Goal: Task Accomplishment & Management: Manage account settings

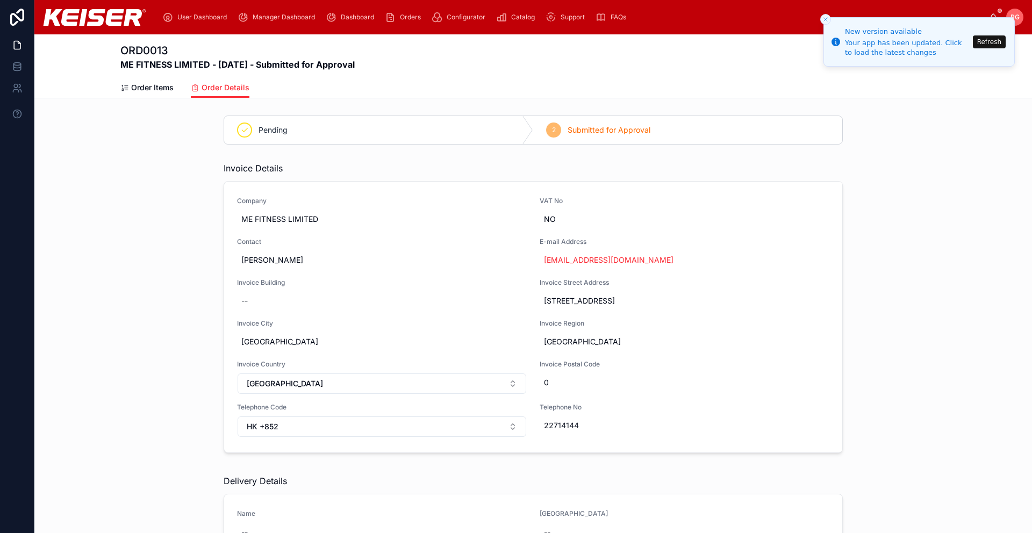
click at [1022, 18] on div "RG" at bounding box center [1015, 17] width 17 height 17
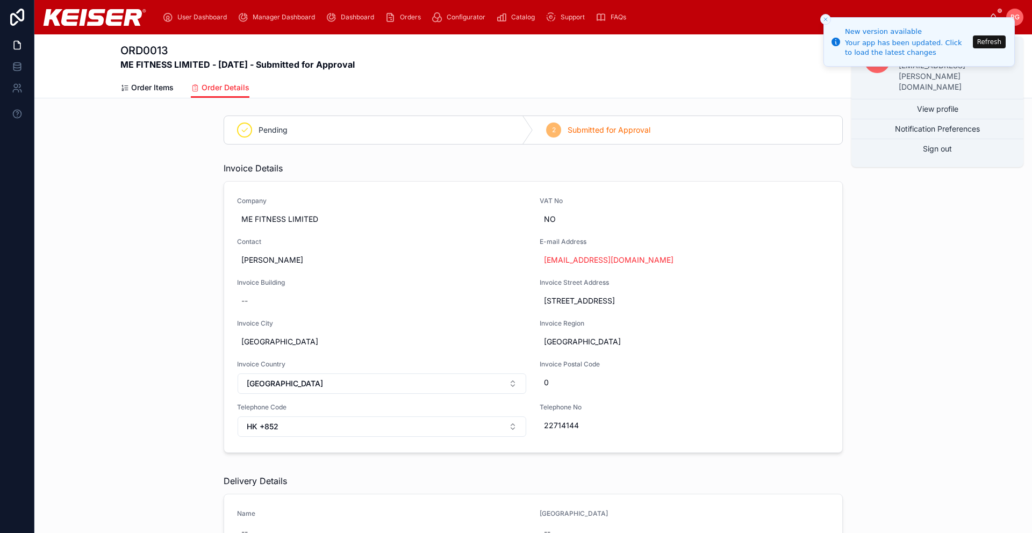
click at [966, 280] on div "Invoice Details Company ME FITNESS LIMITED VAT No NO Contact [PERSON_NAME] E-ma…" at bounding box center [533, 310] width 998 height 304
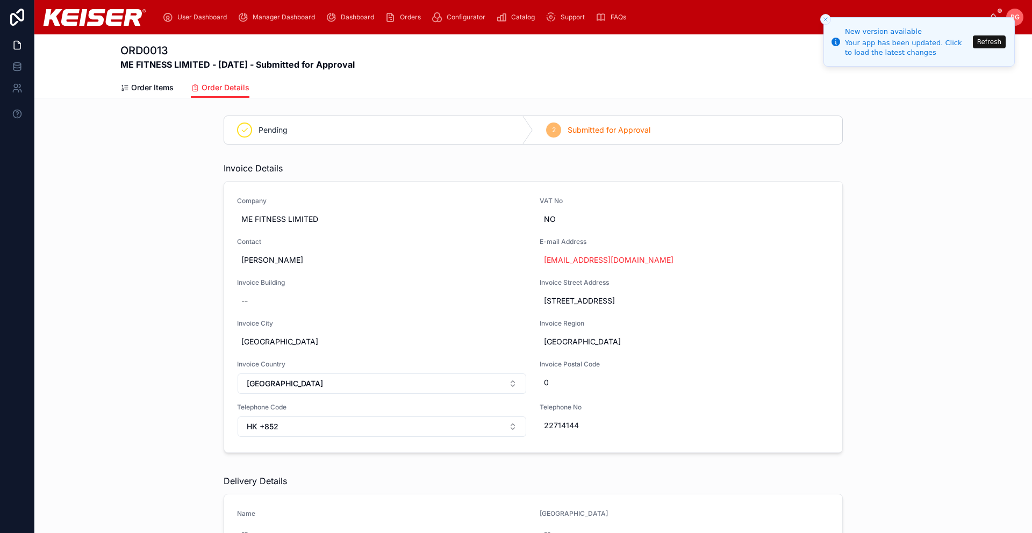
click at [1019, 16] on span "RG" at bounding box center [1015, 17] width 9 height 9
click at [972, 302] on div "Invoice Details Company ME FITNESS LIMITED VAT No NO Contact [PERSON_NAME] E-ma…" at bounding box center [533, 310] width 998 height 304
drag, startPoint x: 828, startPoint y: 18, endPoint x: 841, endPoint y: 30, distance: 17.9
click at [828, 19] on icon "Close toast" at bounding box center [826, 19] width 6 height 6
drag, startPoint x: 993, startPoint y: 41, endPoint x: 995, endPoint y: 47, distance: 5.8
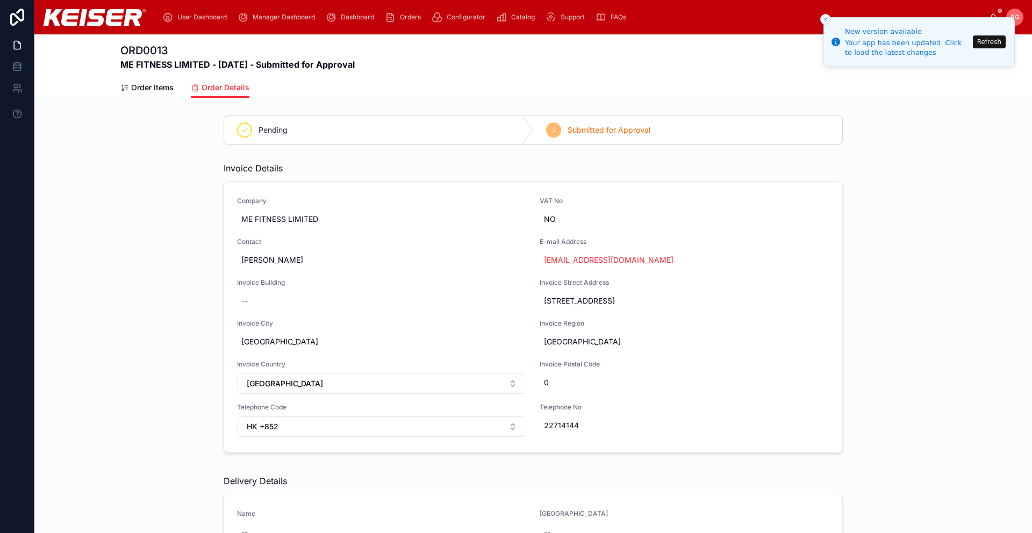
click at [993, 41] on button "Refresh" at bounding box center [989, 41] width 33 height 13
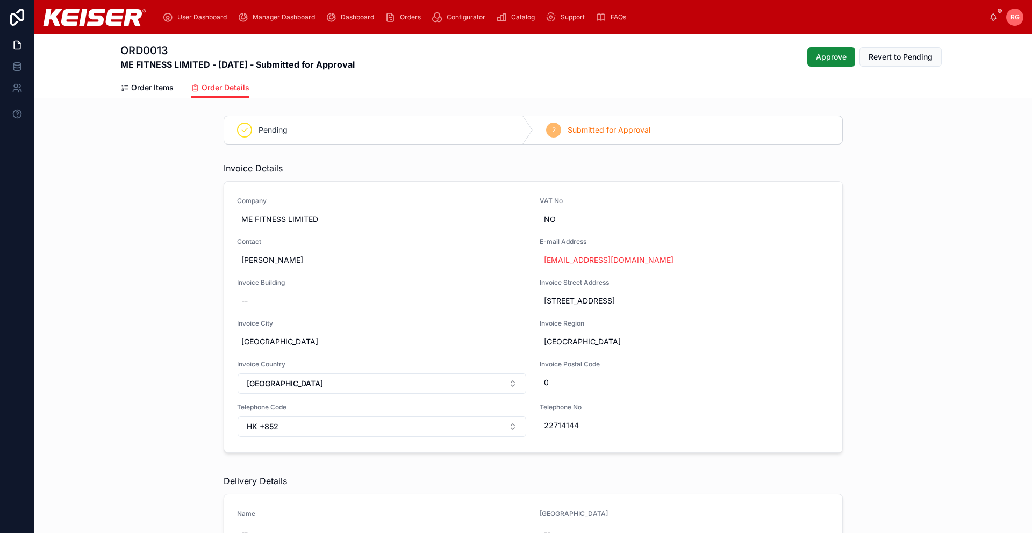
click at [827, 58] on span "Approve" at bounding box center [831, 57] width 31 height 11
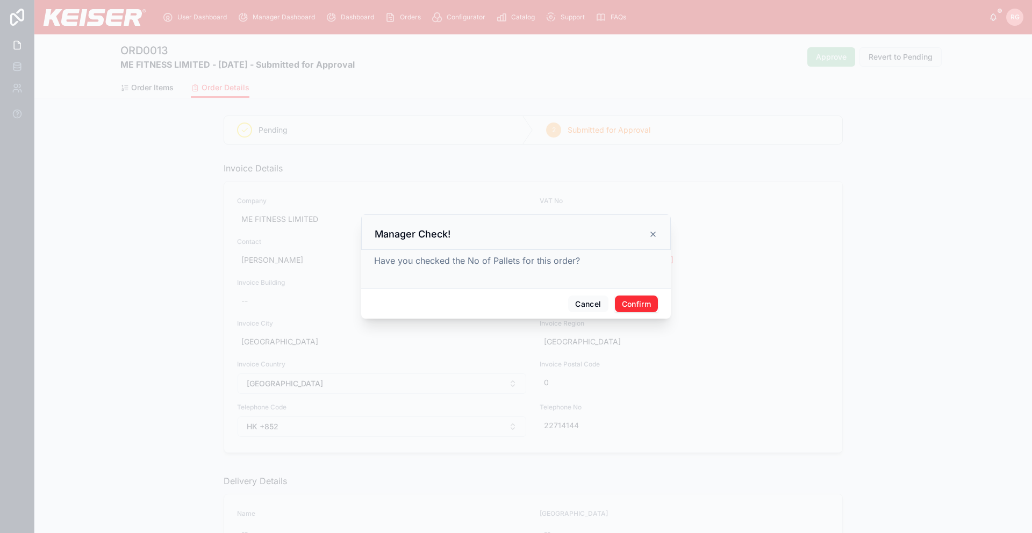
click at [634, 304] on button "Confirm" at bounding box center [636, 304] width 43 height 17
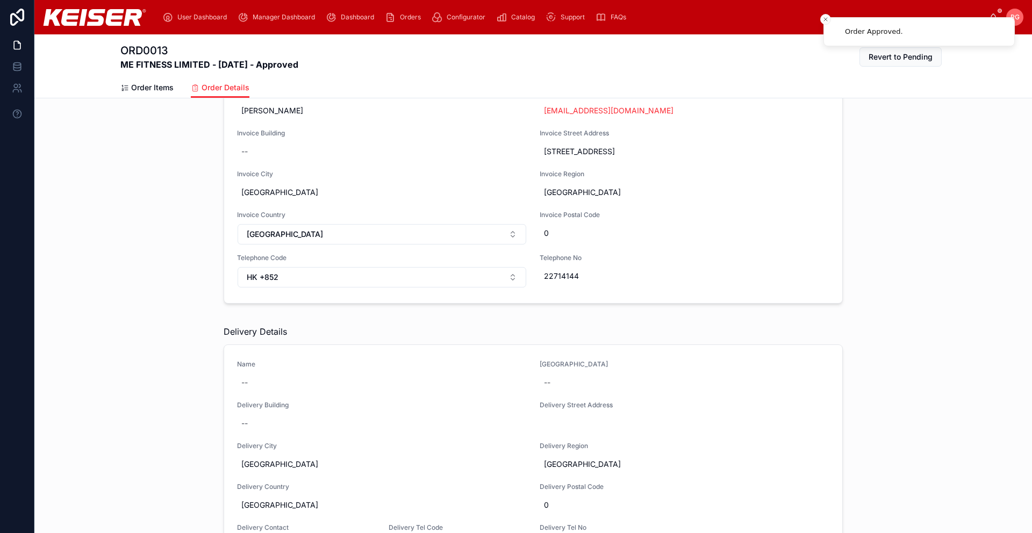
scroll to position [162, 0]
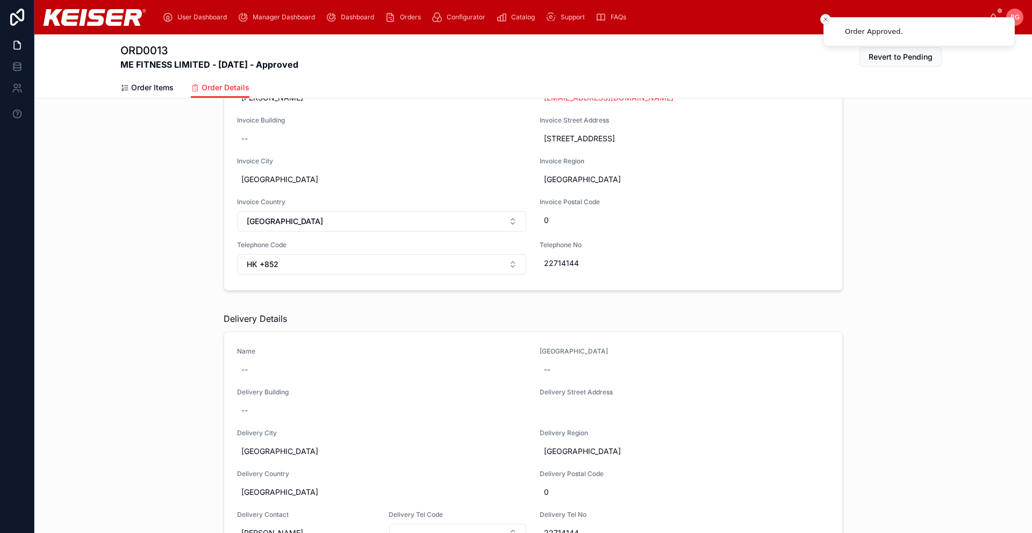
click at [828, 18] on icon "Close toast" at bounding box center [826, 19] width 6 height 6
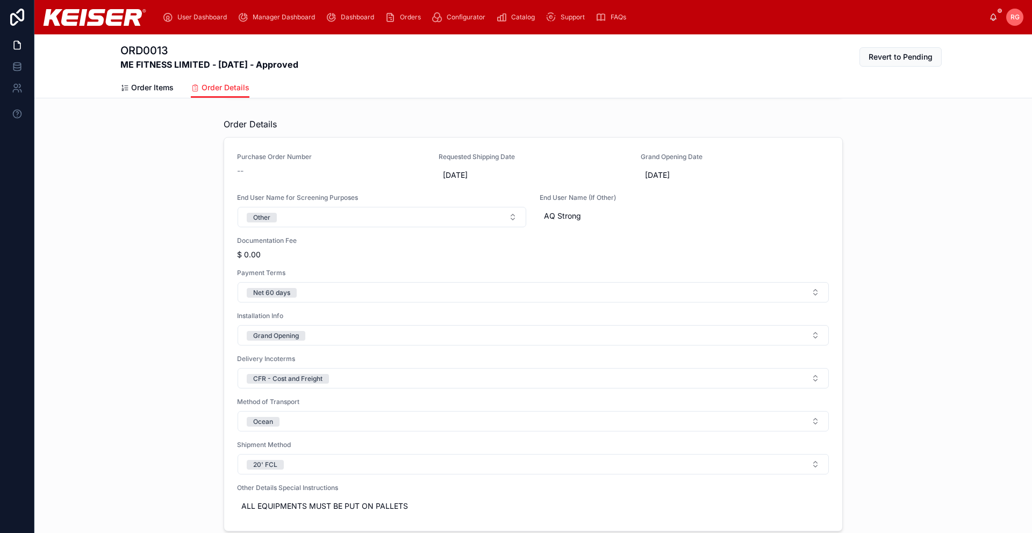
scroll to position [630, 0]
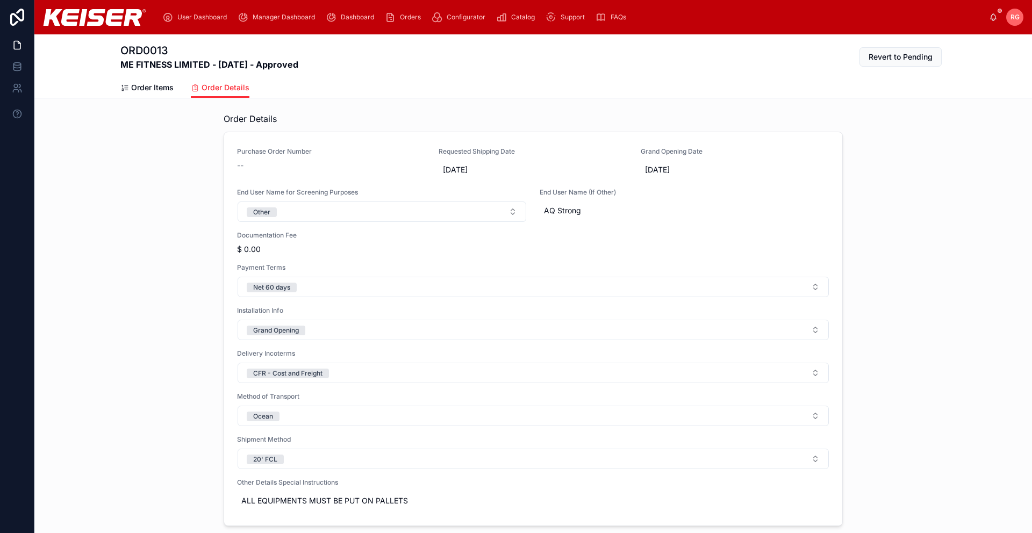
click at [225, 87] on span "Order Details" at bounding box center [226, 87] width 48 height 11
click at [138, 88] on span "Order Items" at bounding box center [152, 87] width 42 height 11
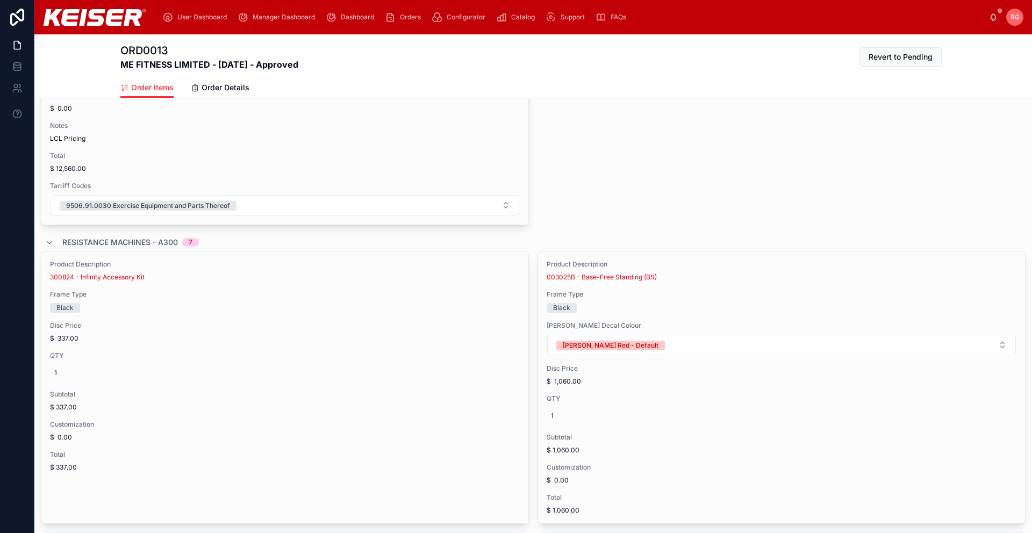
scroll to position [614, 0]
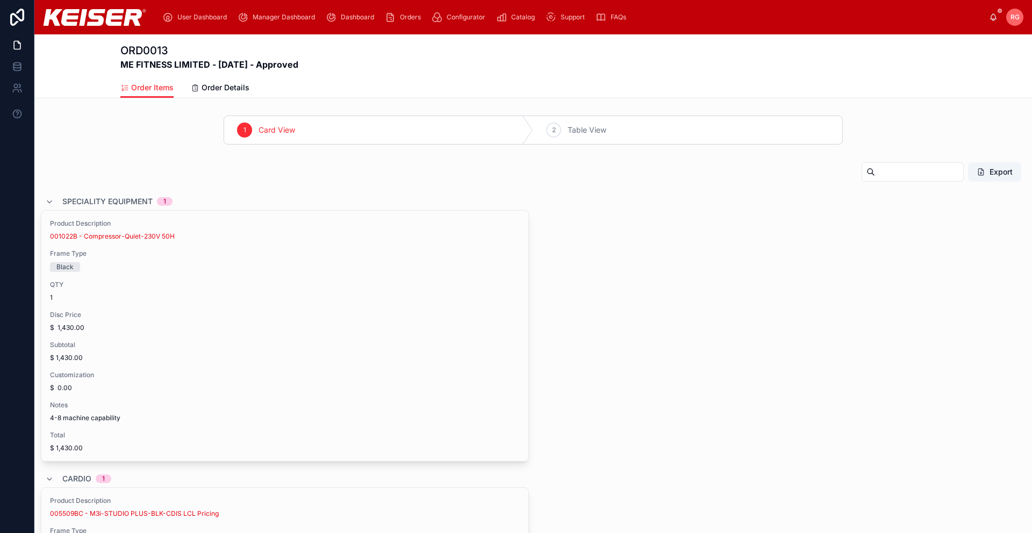
click at [584, 130] on span "Table View" at bounding box center [587, 130] width 39 height 11
